Goal: Check status: Check status

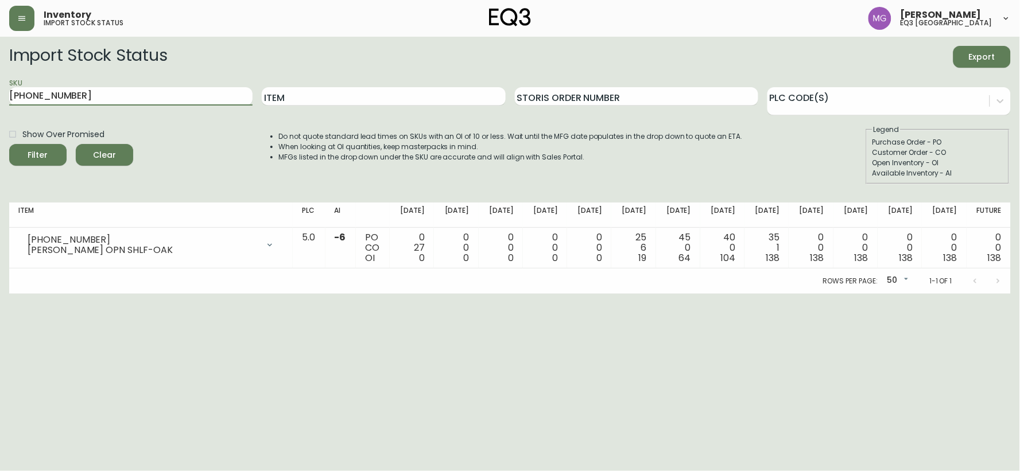
drag, startPoint x: 106, startPoint y: 99, endPoint x: 0, endPoint y: 26, distance: 128.3
click at [0, 26] on div "Inventory import stock status [PERSON_NAME] eq3 [GEOGRAPHIC_DATA] Import Stock …" at bounding box center [510, 147] width 1020 height 294
drag, startPoint x: 110, startPoint y: 96, endPoint x: 0, endPoint y: 95, distance: 109.6
click at [0, 95] on main "Import Stock Status Export SKU [PHONE_NUMBER] Item Storis Order Number PLC Code…" at bounding box center [510, 165] width 1020 height 257
click at [9, 144] on button "Filter" at bounding box center [37, 155] width 57 height 22
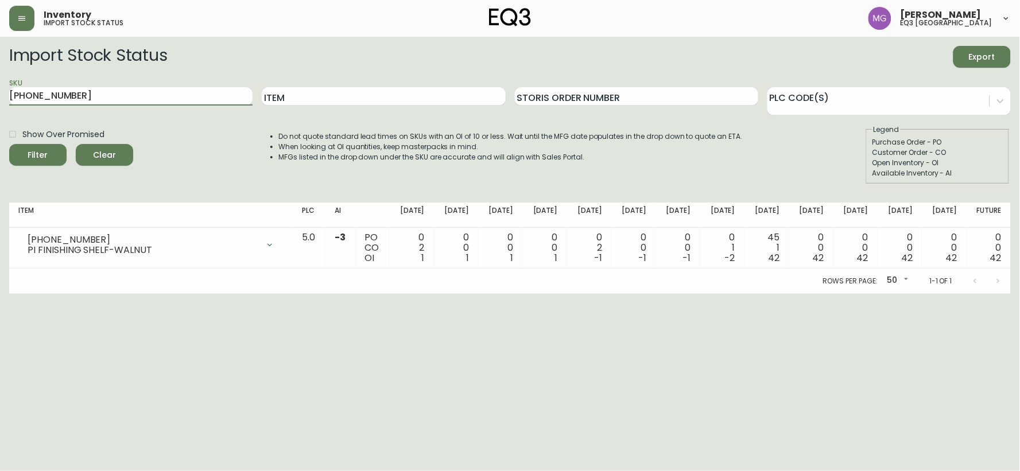
paste input "1"
click at [9, 144] on button "Filter" at bounding box center [37, 155] width 57 height 22
drag, startPoint x: 88, startPoint y: 92, endPoint x: 0, endPoint y: 84, distance: 88.7
click at [0, 84] on main "Import Stock Status Export SKU [PHONE_NUMBER] Item Storis Order Number PLC Code…" at bounding box center [510, 165] width 1020 height 257
paste input "2"
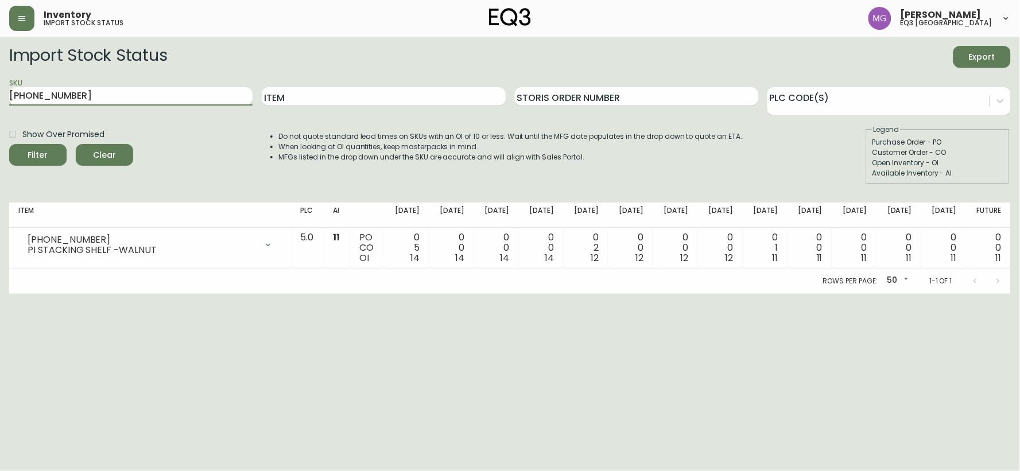
click at [9, 144] on button "Filter" at bounding box center [37, 155] width 57 height 22
drag, startPoint x: 100, startPoint y: 95, endPoint x: 0, endPoint y: 73, distance: 102.2
click at [0, 73] on main "Import Stock Status Export SKU [PHONE_NUMBER] Item Storis Order Number PLC Code…" at bounding box center [510, 165] width 1020 height 257
click at [9, 144] on button "Filter" at bounding box center [37, 155] width 57 height 22
drag, startPoint x: 82, startPoint y: 103, endPoint x: 0, endPoint y: 68, distance: 89.4
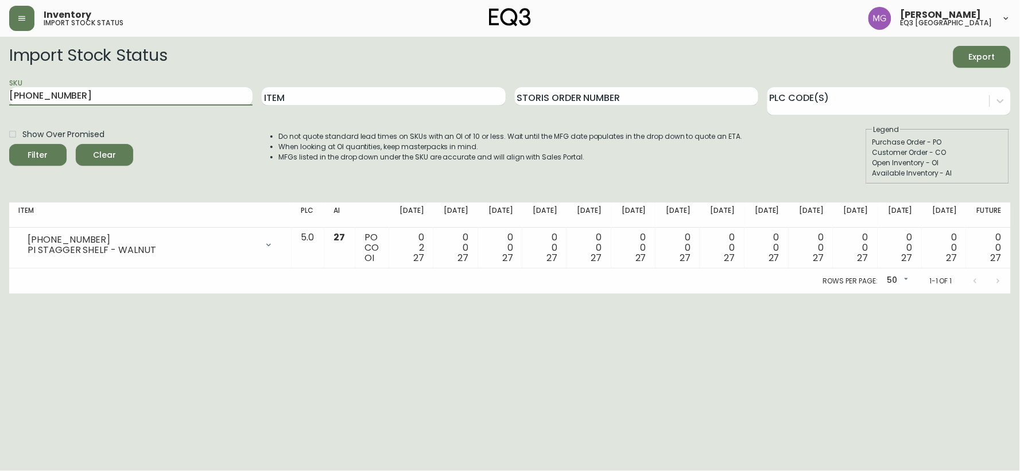
click at [0, 68] on main "Import Stock Status Export SKU [PHONE_NUMBER] Item Storis Order Number PLC Code…" at bounding box center [510, 165] width 1020 height 257
paste input "5"
click at [9, 144] on button "Filter" at bounding box center [37, 155] width 57 height 22
drag, startPoint x: 84, startPoint y: 90, endPoint x: 7, endPoint y: 91, distance: 76.9
click at [0, 83] on main "Import Stock Status Export SKU [PHONE_NUMBER] Item Storis Order Number PLC Code…" at bounding box center [510, 165] width 1020 height 257
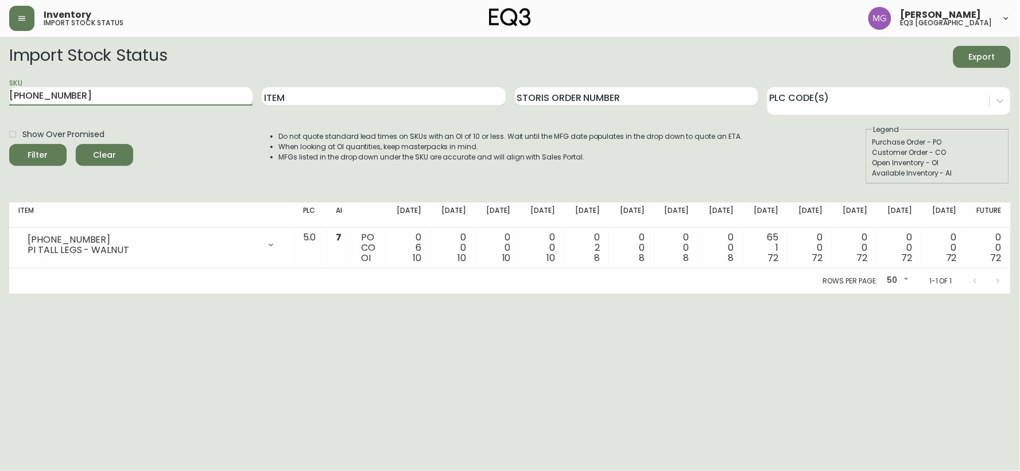
paste input "4"
click at [9, 144] on button "Filter" at bounding box center [37, 155] width 57 height 22
drag, startPoint x: 148, startPoint y: 96, endPoint x: 0, endPoint y: 72, distance: 150.0
click at [0, 72] on main "Import Stock Status Export SKU [PHONE_NUMBER] Item Storis Order Number PLC Code…" at bounding box center [510, 165] width 1020 height 257
paste input "1"
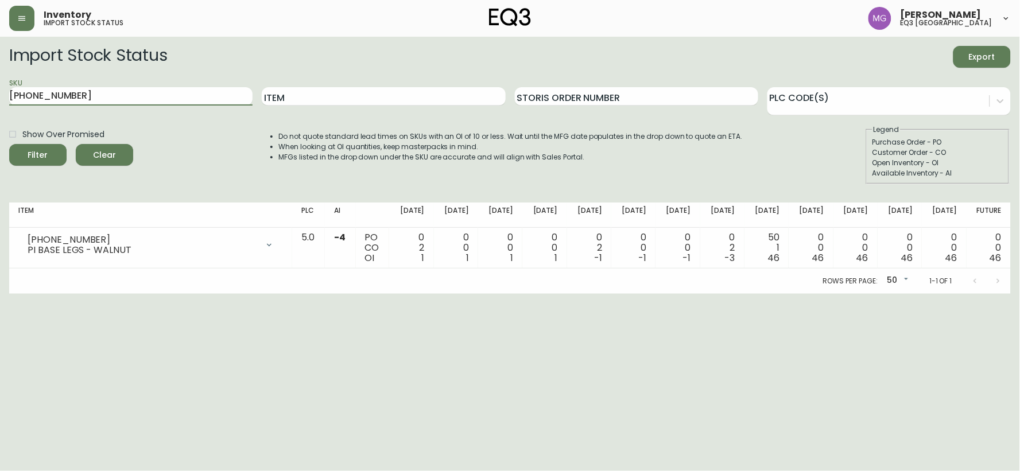
click at [9, 144] on button "Filter" at bounding box center [37, 155] width 57 height 22
drag, startPoint x: 132, startPoint y: 98, endPoint x: 0, endPoint y: 72, distance: 134.5
click at [0, 72] on main "Import Stock Status Export SKU [PHONE_NUMBER] Item Storis Order Number PLC Code…" at bounding box center [510, 165] width 1020 height 257
paste input "3020-427"
type input "[PHONE_NUMBER]"
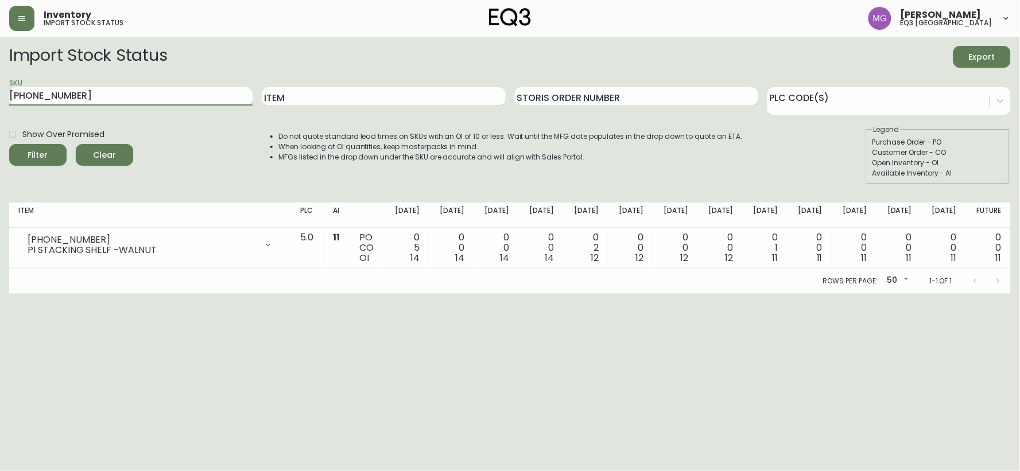
click at [9, 144] on button "Filter" at bounding box center [37, 155] width 57 height 22
